Goal: Obtain resource: Obtain resource

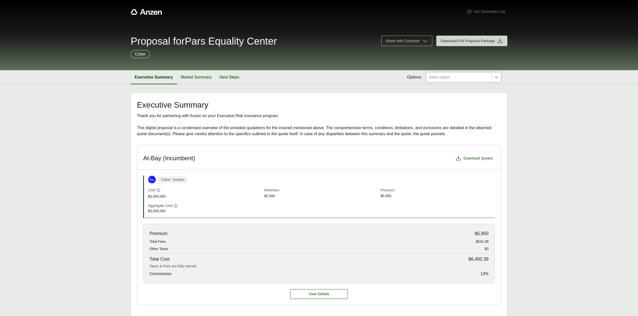
click at [470, 160] on span "Download Quotes" at bounding box center [477, 158] width 29 height 5
click at [330, 295] on button "View Details" at bounding box center [319, 295] width 58 height 10
click at [328, 296] on span "View Details" at bounding box center [319, 294] width 20 height 5
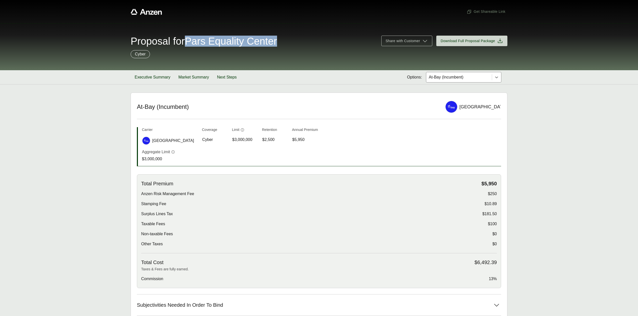
drag, startPoint x: 192, startPoint y: 41, endPoint x: 290, endPoint y: 42, distance: 97.7
click at [290, 42] on div "Proposal for Pars Equality Center" at bounding box center [253, 41] width 245 height 10
copy span "Pars Equality Center"
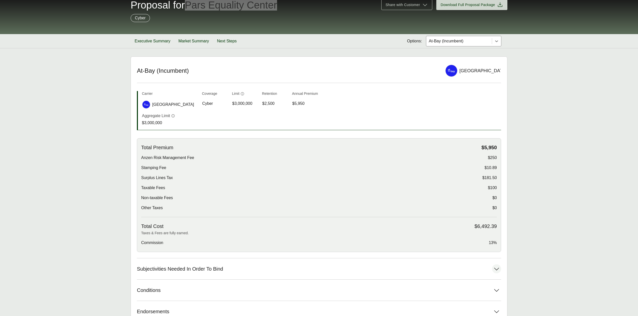
scroll to position [86, 0]
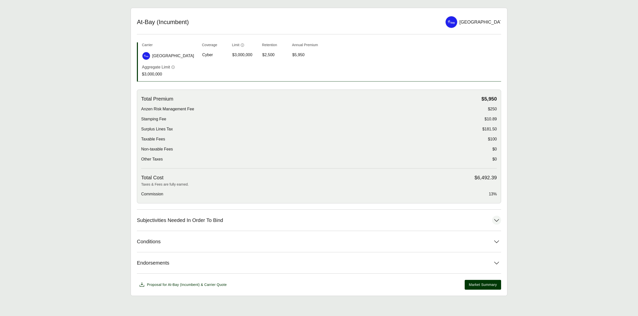
click at [230, 223] on button "Subjectivities Needed In Order To Bind" at bounding box center [319, 220] width 364 height 21
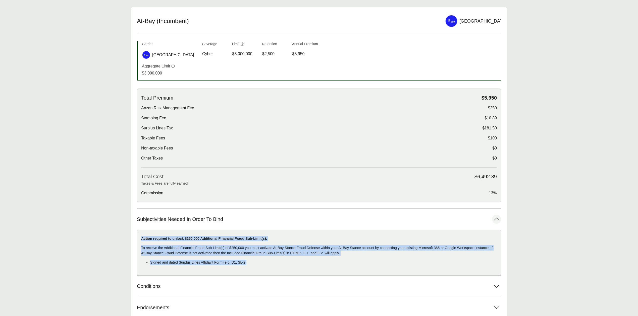
drag, startPoint x: 141, startPoint y: 239, endPoint x: 261, endPoint y: 264, distance: 122.6
click at [261, 264] on div "Action required to unlock $250,000 Additional Financial Fraud Sub-Limit(s): To …" at bounding box center [319, 253] width 364 height 46
copy div "Action required to unlock $250,000 Additional Financial Fraud Sub-Limit(s): To …"
